Goal: Task Accomplishment & Management: Complete application form

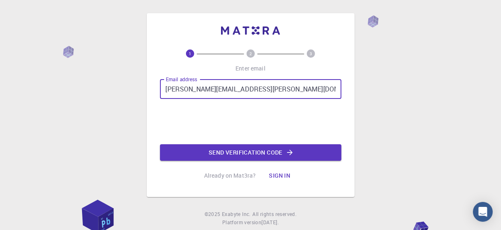
type input "[PERSON_NAME][EMAIL_ADDRESS][PERSON_NAME][DOMAIN_NAME]"
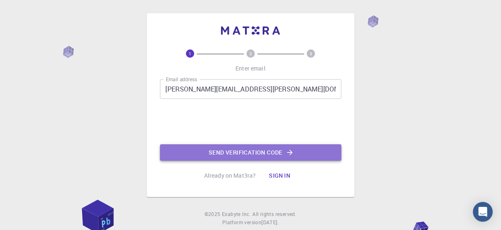
click at [272, 149] on button "Send verification code" at bounding box center [251, 152] width 182 height 17
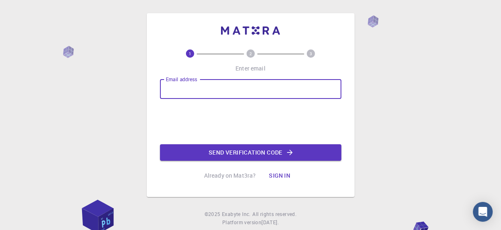
click at [235, 89] on input "Email address" at bounding box center [251, 89] width 182 height 20
type input "[PERSON_NAME][EMAIL_ADDRESS][PERSON_NAME][DOMAIN_NAME]"
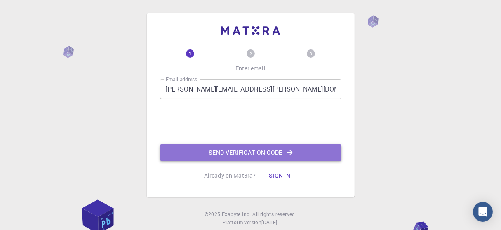
click at [257, 149] on button "Send verification code" at bounding box center [251, 152] width 182 height 17
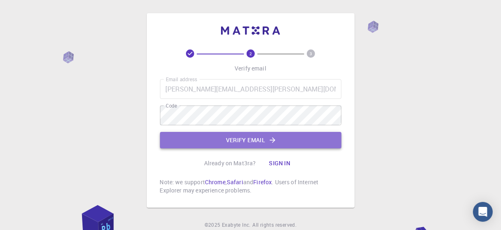
click at [260, 138] on button "Verify email" at bounding box center [251, 140] width 182 height 17
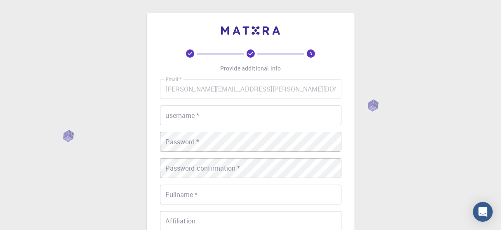
click at [209, 120] on input "username   *" at bounding box center [251, 116] width 182 height 20
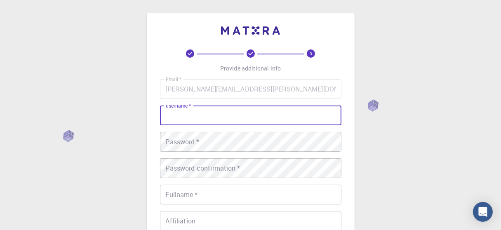
type input "[PERSON_NAME]"
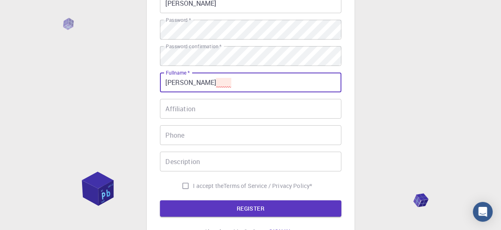
scroll to position [114, 0]
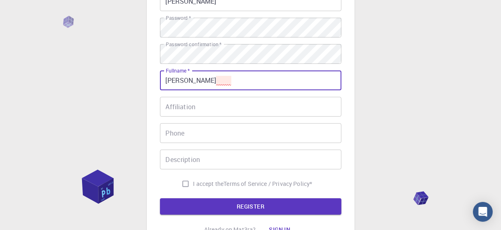
type input "[PERSON_NAME]"
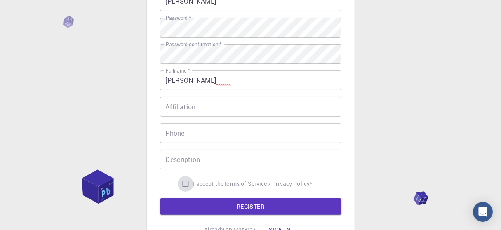
click at [182, 185] on input "I accept the Terms of Service / Privacy Policy *" at bounding box center [186, 184] width 16 height 16
checkbox input "true"
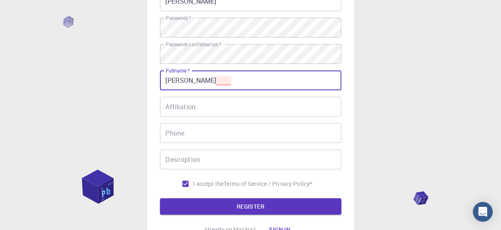
click at [194, 80] on input "[PERSON_NAME]" at bounding box center [251, 81] width 182 height 20
type input "[PERSON_NAME]"
type input "[PHONE_NUMBER]"
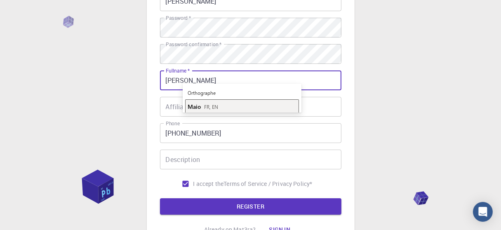
click at [207, 109] on span "FR, EN" at bounding box center [211, 107] width 14 height 7
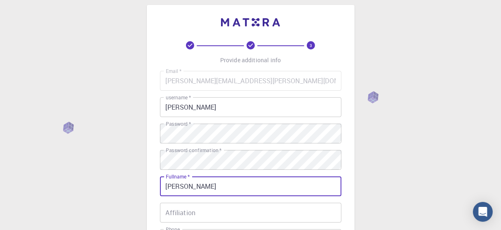
scroll to position [0, 0]
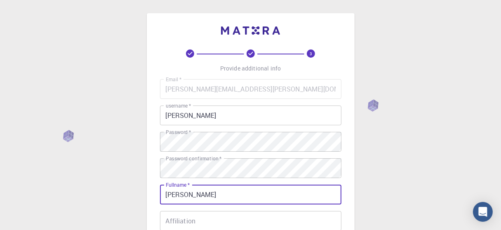
click at [498, 52] on div "3 Provide additional info Email   * [PERSON_NAME][EMAIL_ADDRESS][PERSON_NAME][D…" at bounding box center [250, 210] width 501 height 420
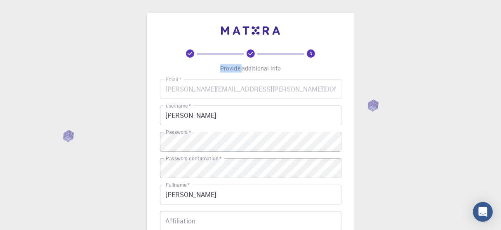
click at [498, 52] on div "3 Provide additional info Email   * [PERSON_NAME][EMAIL_ADDRESS][PERSON_NAME][D…" at bounding box center [250, 210] width 501 height 420
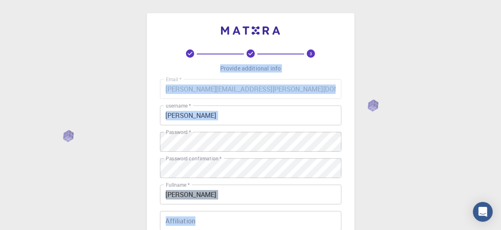
drag, startPoint x: 498, startPoint y: 52, endPoint x: 509, endPoint y: 94, distance: 43.3
click at [501, 94] on html "3 Provide additional info Email   * [PERSON_NAME][EMAIL_ADDRESS][PERSON_NAME][D…" at bounding box center [250, 210] width 501 height 420
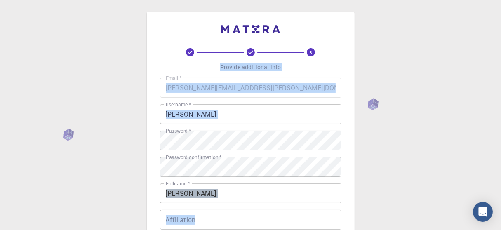
click at [437, 151] on div "3 Provide additional info Email   * [PERSON_NAME][EMAIL_ADDRESS][PERSON_NAME][D…" at bounding box center [250, 209] width 501 height 420
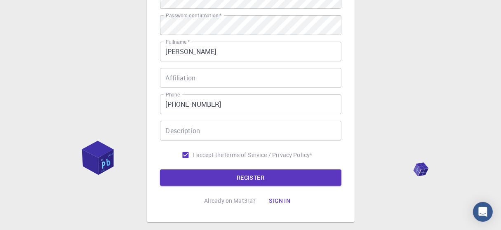
scroll to position [146, 0]
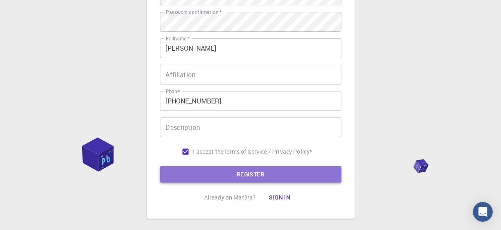
click at [250, 176] on button "REGISTER" at bounding box center [251, 174] width 182 height 17
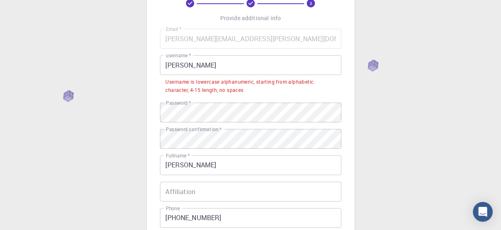
scroll to position [51, 0]
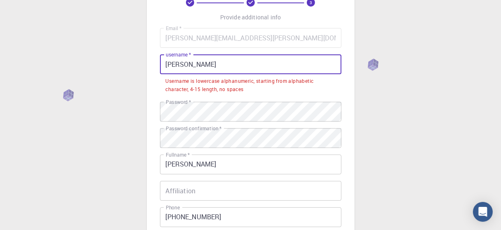
click at [168, 65] on input "[PERSON_NAME]" at bounding box center [251, 64] width 182 height 20
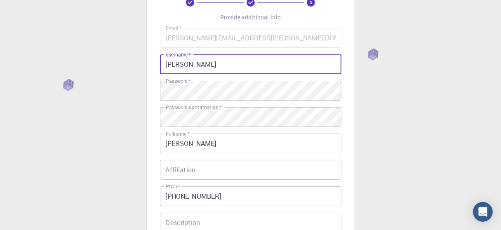
click at [193, 64] on input "[PERSON_NAME]" at bounding box center [251, 64] width 182 height 20
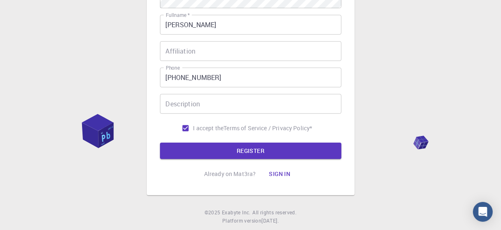
scroll to position [177, 0]
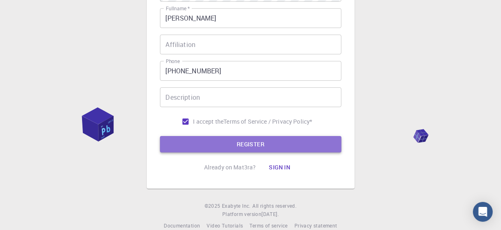
click at [247, 146] on button "REGISTER" at bounding box center [251, 144] width 182 height 17
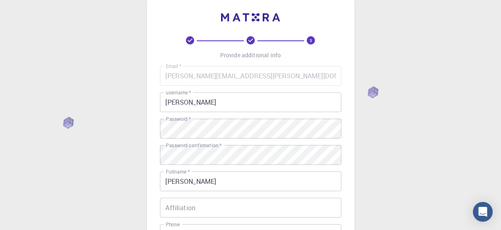
scroll to position [0, 0]
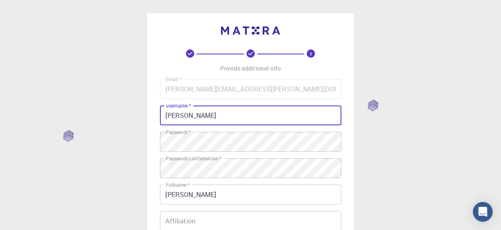
click at [179, 116] on input "[PERSON_NAME]" at bounding box center [251, 116] width 182 height 20
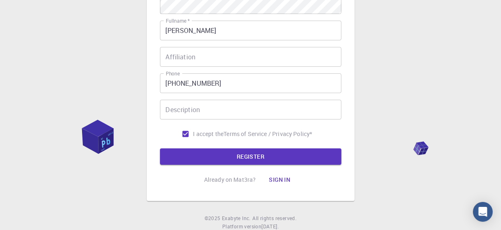
scroll to position [172, 0]
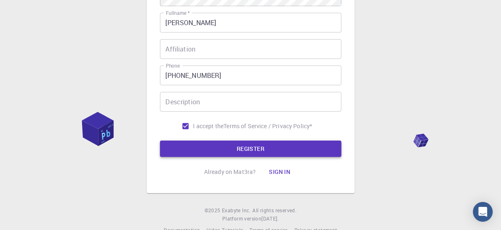
type input "alainmaio"
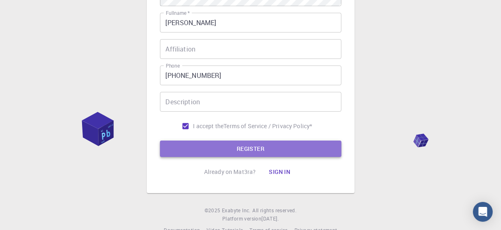
click at [243, 153] on button "REGISTER" at bounding box center [251, 149] width 182 height 17
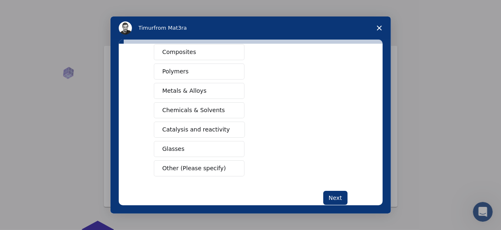
scroll to position [158, 0]
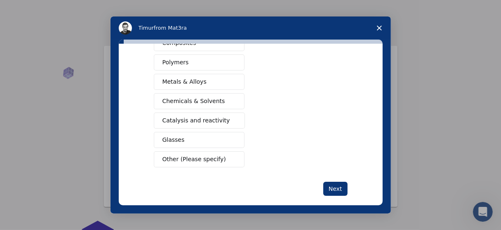
click at [177, 157] on span "Other (Please specify)" at bounding box center [195, 159] width 64 height 9
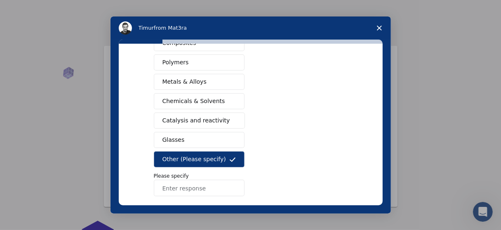
click at [179, 189] on input "Enter response" at bounding box center [199, 188] width 91 height 17
type input "Marketing"
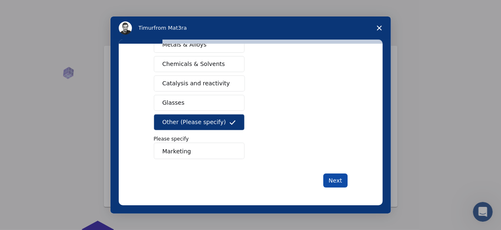
click at [339, 181] on button "Next" at bounding box center [336, 181] width 24 height 14
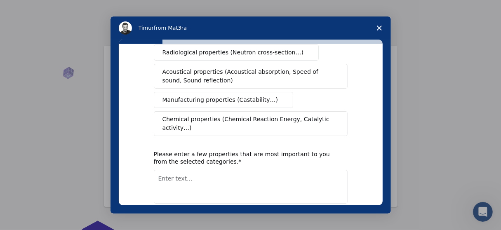
scroll to position [208, 0]
